Goal: Transaction & Acquisition: Purchase product/service

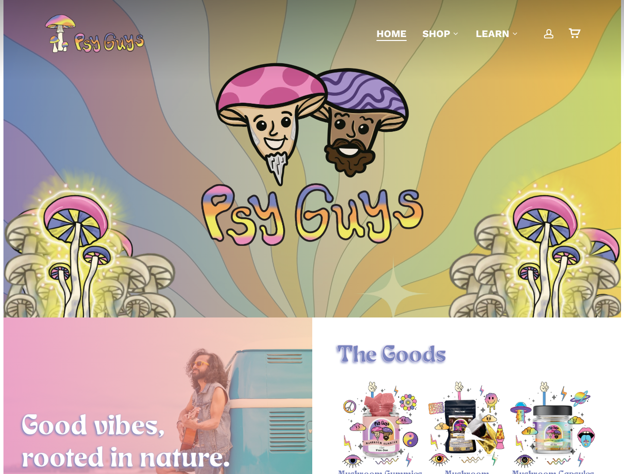
click at [312, 237] on img at bounding box center [312, 214] width 222 height 63
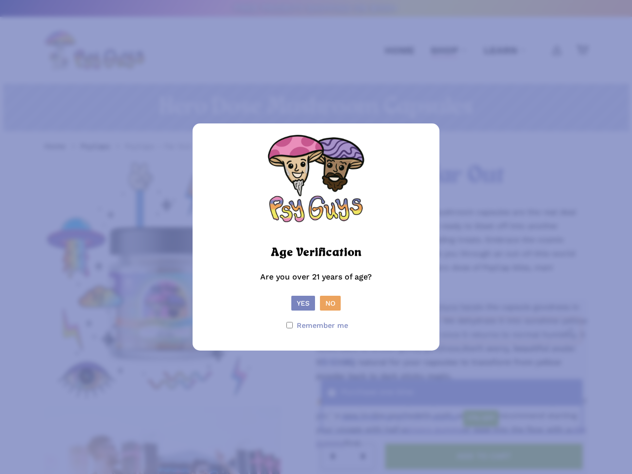
click at [316, 237] on picture at bounding box center [316, 237] width 99 height 9
click at [303, 303] on button "Yes" at bounding box center [303, 303] width 24 height 15
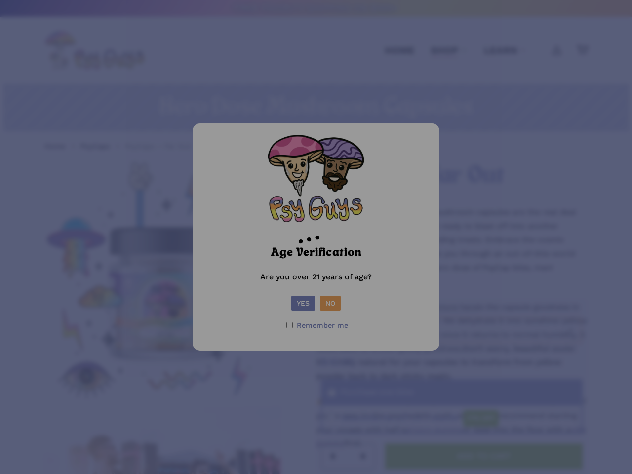
click at [330, 303] on div at bounding box center [316, 237] width 632 height 474
